Goal: Find specific page/section: Find specific page/section

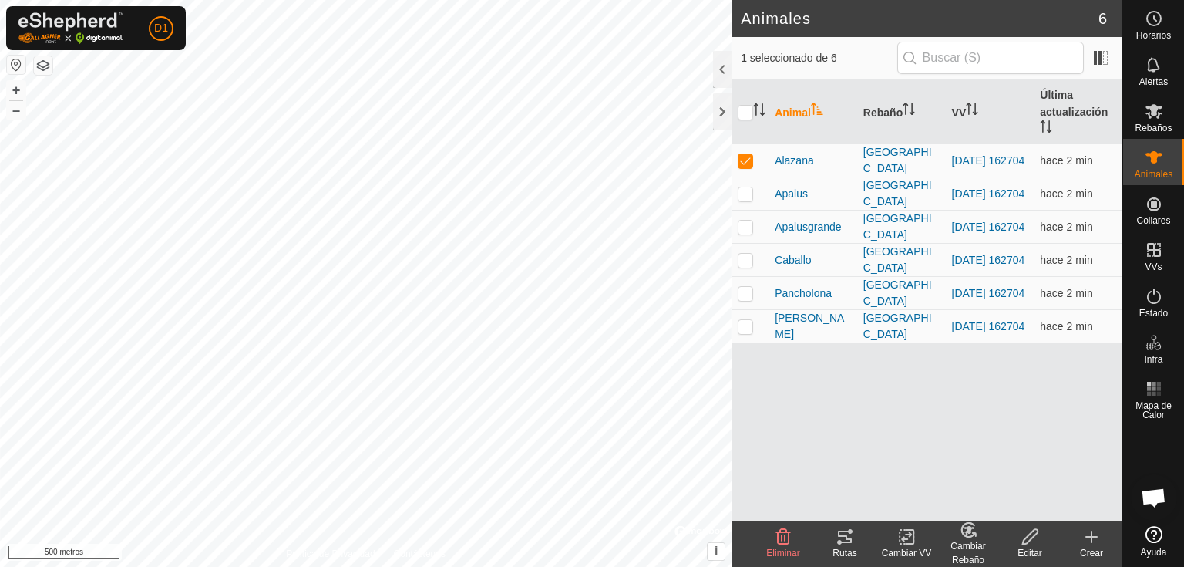
click at [855, 540] on tracks-svg-icon at bounding box center [845, 536] width 62 height 19
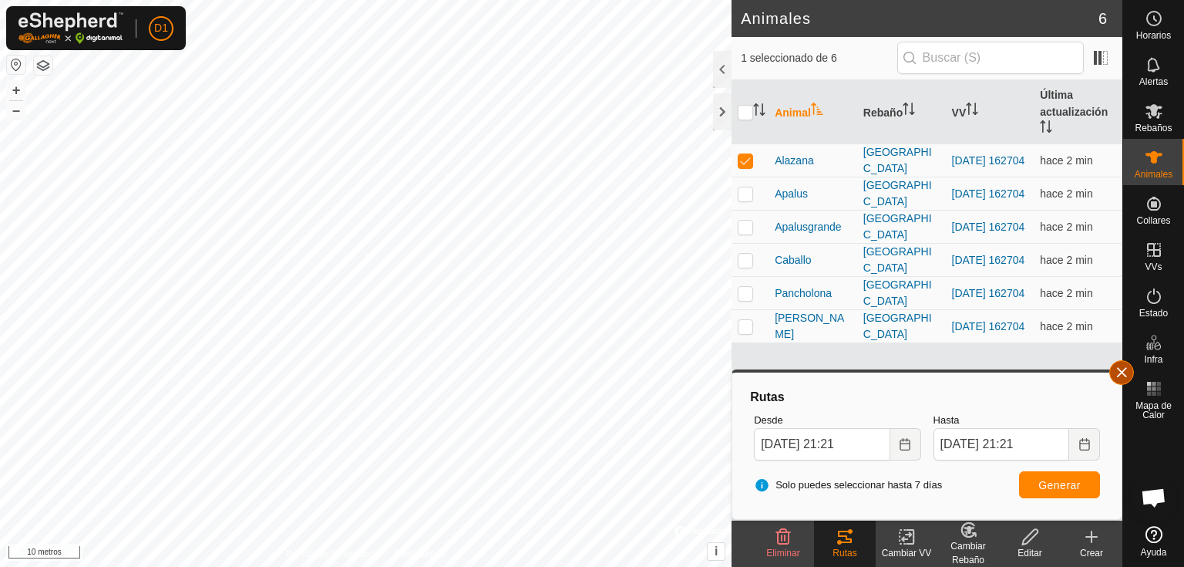
click at [1117, 374] on button "button" at bounding box center [1122, 372] width 25 height 25
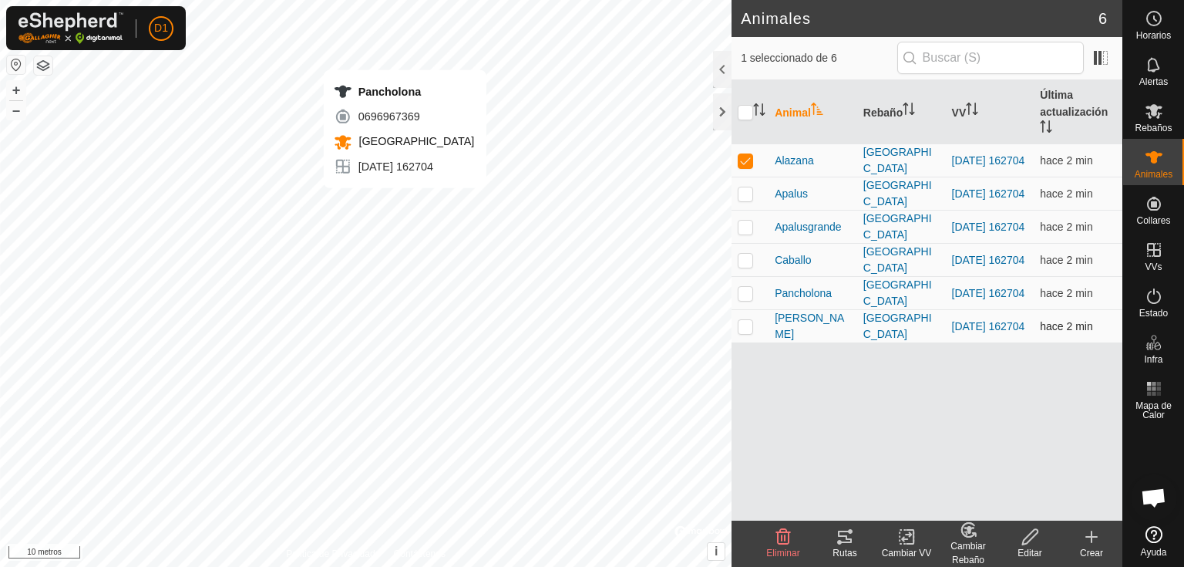
checkbox input "false"
click at [846, 537] on icon at bounding box center [845, 536] width 14 height 12
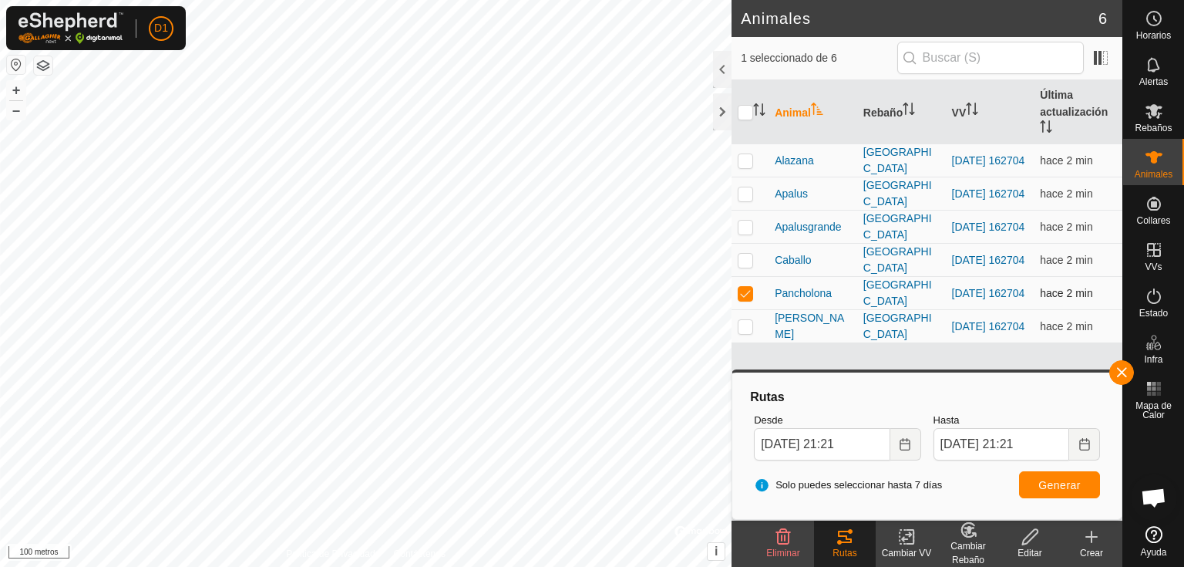
click at [743, 289] on p-checkbox at bounding box center [745, 293] width 15 height 12
checkbox input "false"
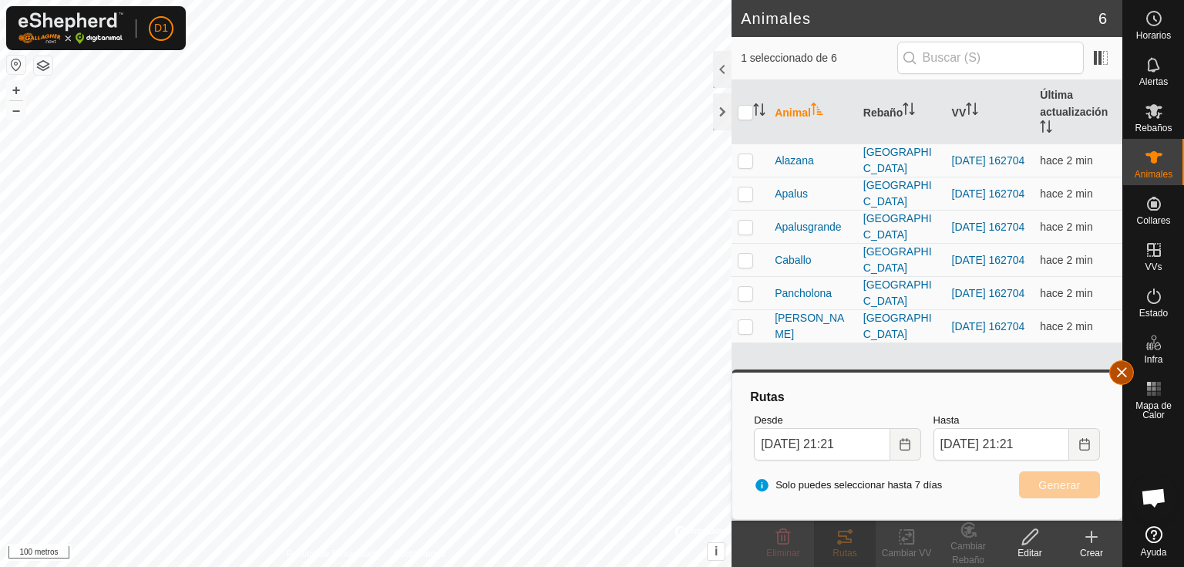
click at [1114, 379] on button "button" at bounding box center [1122, 372] width 25 height 25
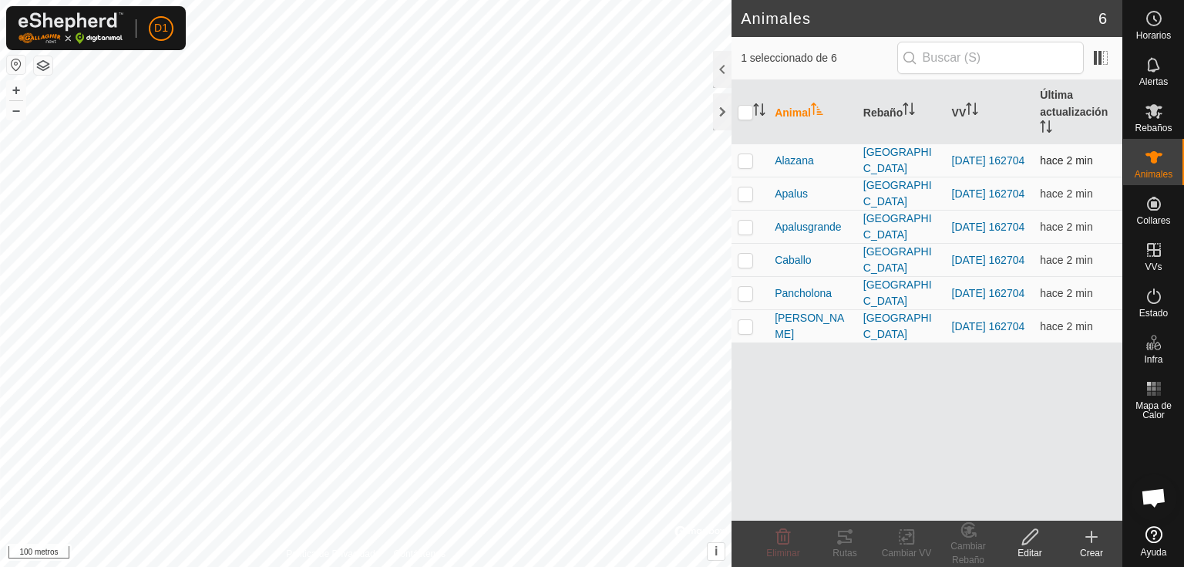
click at [743, 160] on p-checkbox at bounding box center [745, 160] width 15 height 12
checkbox input "true"
click at [848, 539] on icon at bounding box center [845, 536] width 14 height 12
